Goal: Information Seeking & Learning: Learn about a topic

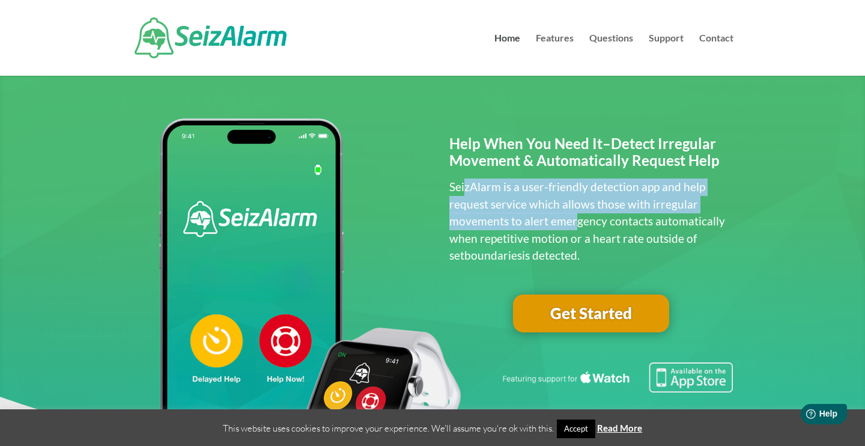
drag, startPoint x: 463, startPoint y: 187, endPoint x: 573, endPoint y: 223, distance: 115.7
click at [573, 223] on p "SeizAlarm is a user-friendly detection app and help request service which allow…" at bounding box center [591, 221] width 284 height 86
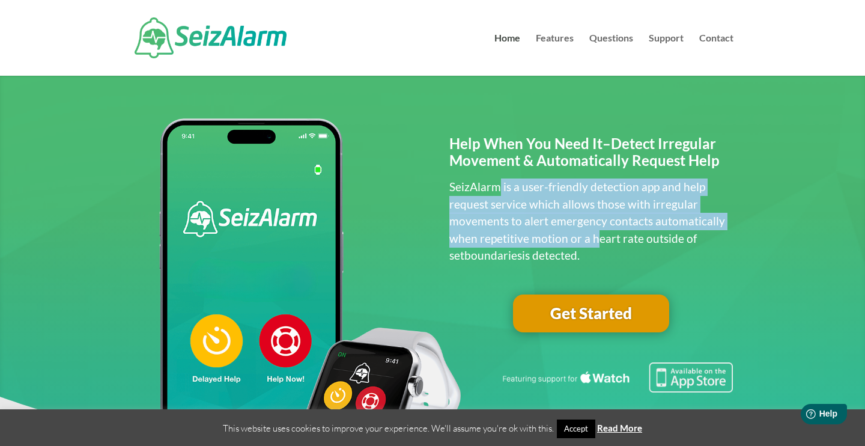
drag, startPoint x: 495, startPoint y: 192, endPoint x: 593, endPoint y: 241, distance: 109.6
click at [593, 241] on p "SeizAlarm is a user-friendly detection app and help request service which allow…" at bounding box center [591, 221] width 284 height 86
click at [555, 213] on p "SeizAlarm is a user-friendly detection app and help request service which allow…" at bounding box center [591, 221] width 284 height 86
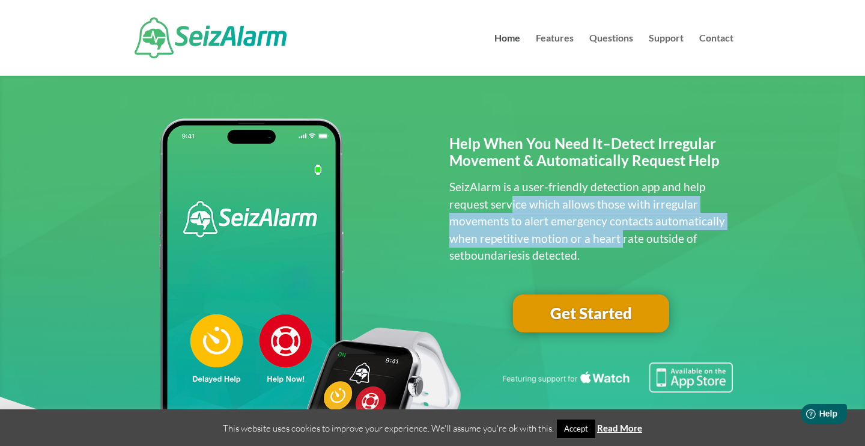
drag, startPoint x: 509, startPoint y: 211, endPoint x: 617, endPoint y: 243, distance: 112.7
click at [617, 243] on p "SeizAlarm is a user-friendly detection app and help request service which allow…" at bounding box center [591, 221] width 284 height 86
click at [618, 243] on p "SeizAlarm is a user-friendly detection app and help request service which allow…" at bounding box center [591, 221] width 284 height 86
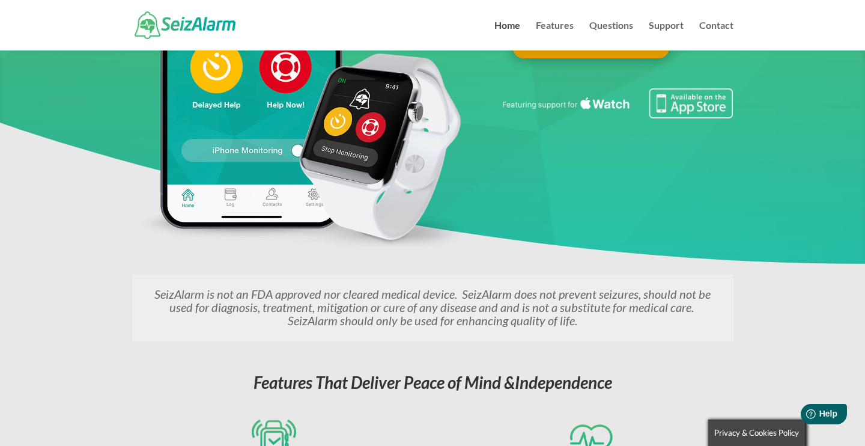
scroll to position [219, 0]
